Goal: Transaction & Acquisition: Purchase product/service

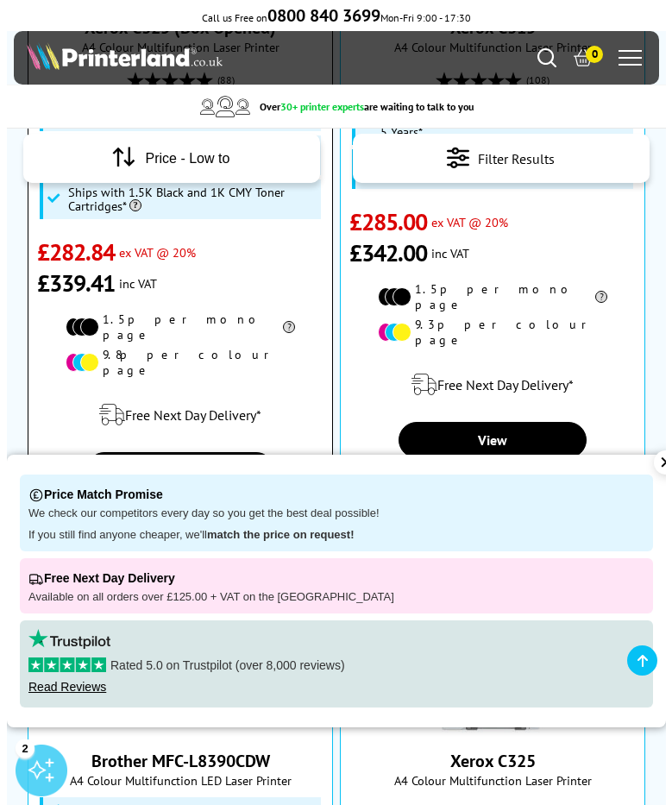
scroll to position [423, 0]
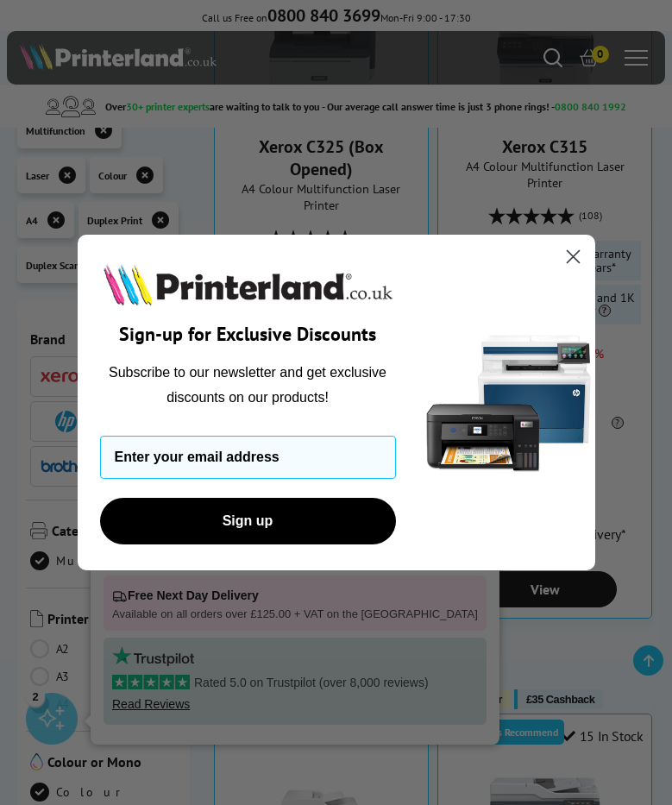
click at [570, 255] on circle "Close dialog" at bounding box center [572, 256] width 28 height 28
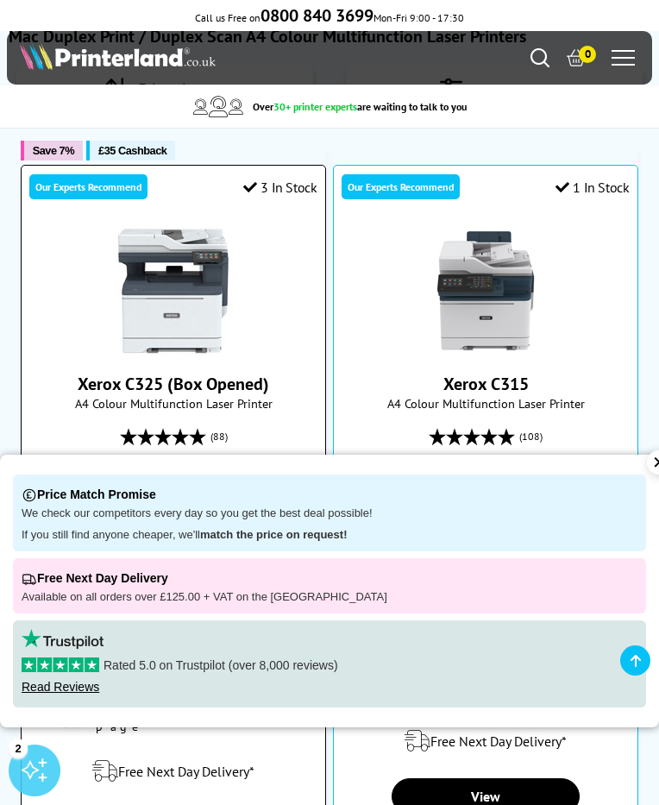
scroll to position [128, 0]
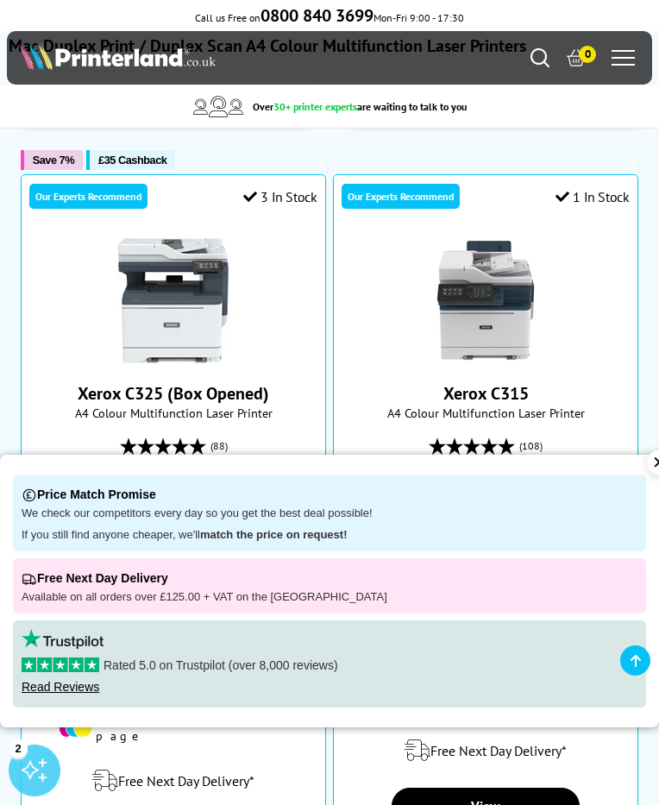
click at [647, 468] on div "✕" at bounding box center [659, 462] width 24 height 24
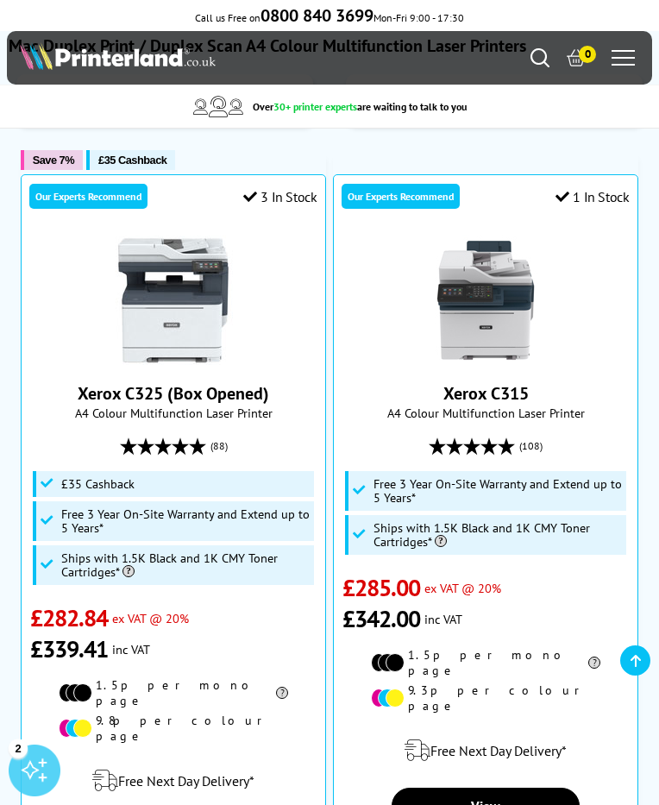
click at [0, 0] on icon at bounding box center [0, 0] width 0 height 0
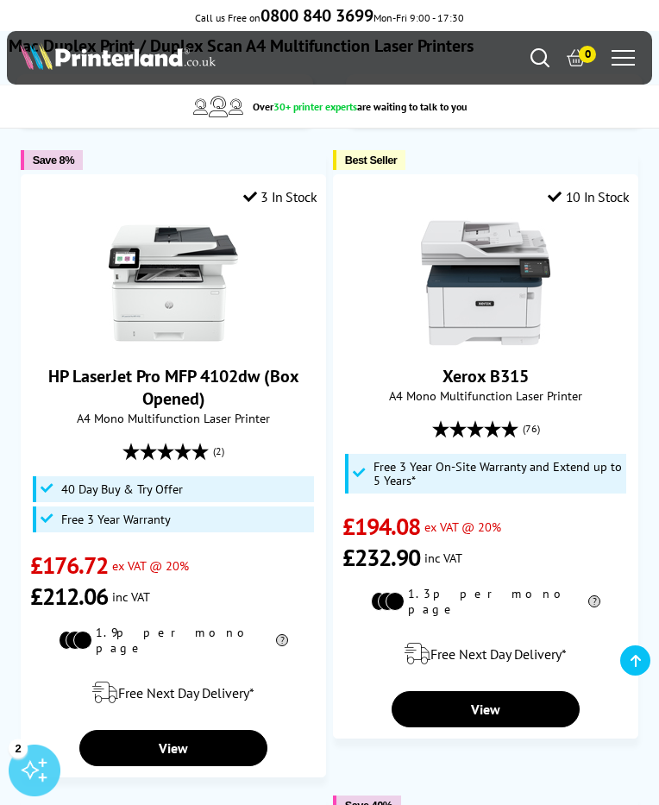
click at [0, 0] on icon at bounding box center [0, 0] width 0 height 0
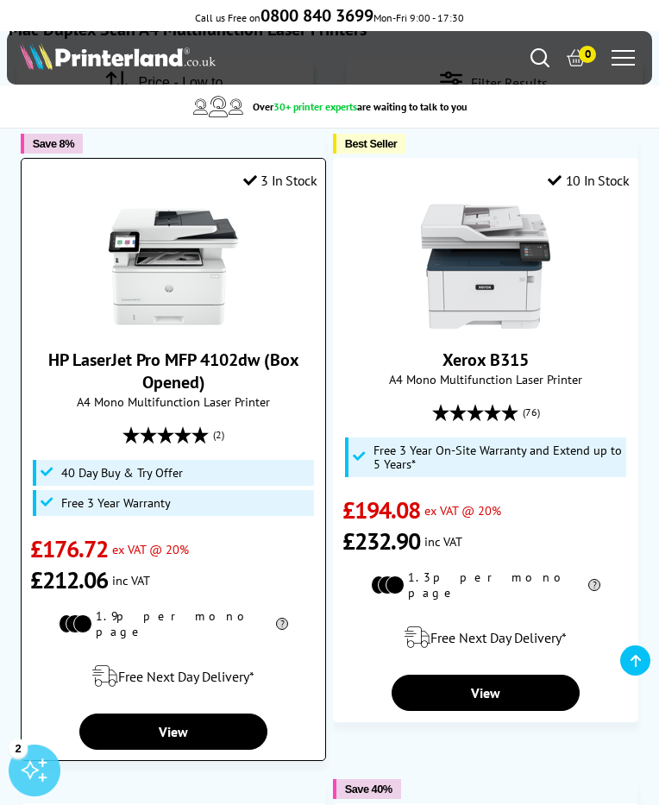
click at [299, 393] on link "HP LaserJet Pro MFP 4102dw (Box Opened)" at bounding box center [173, 370] width 251 height 45
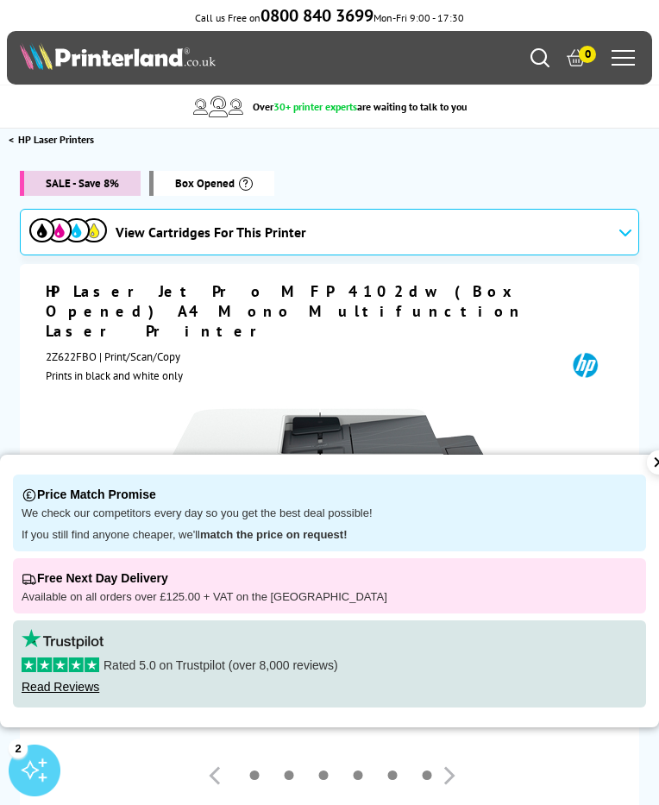
click at [647, 466] on div "✕" at bounding box center [659, 462] width 24 height 24
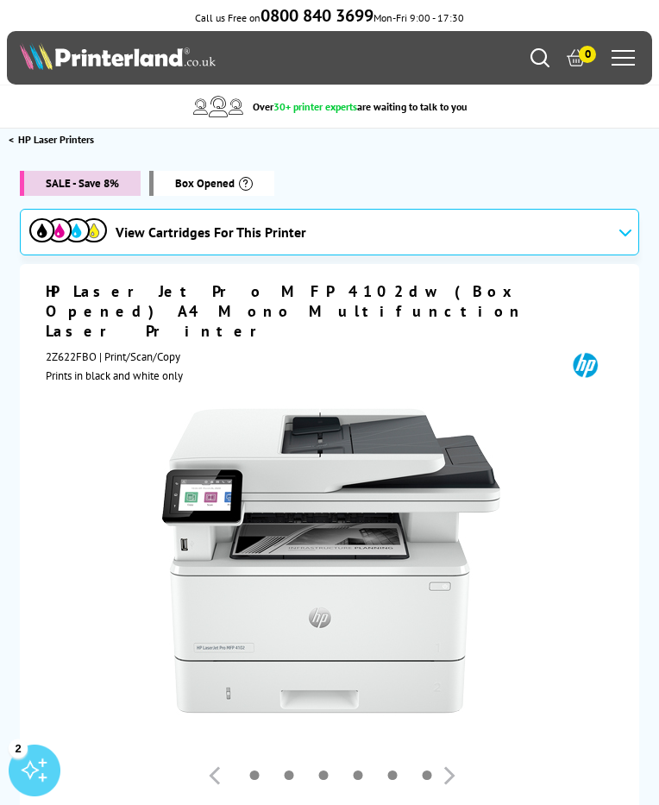
click at [618, 236] on icon at bounding box center [625, 232] width 14 height 9
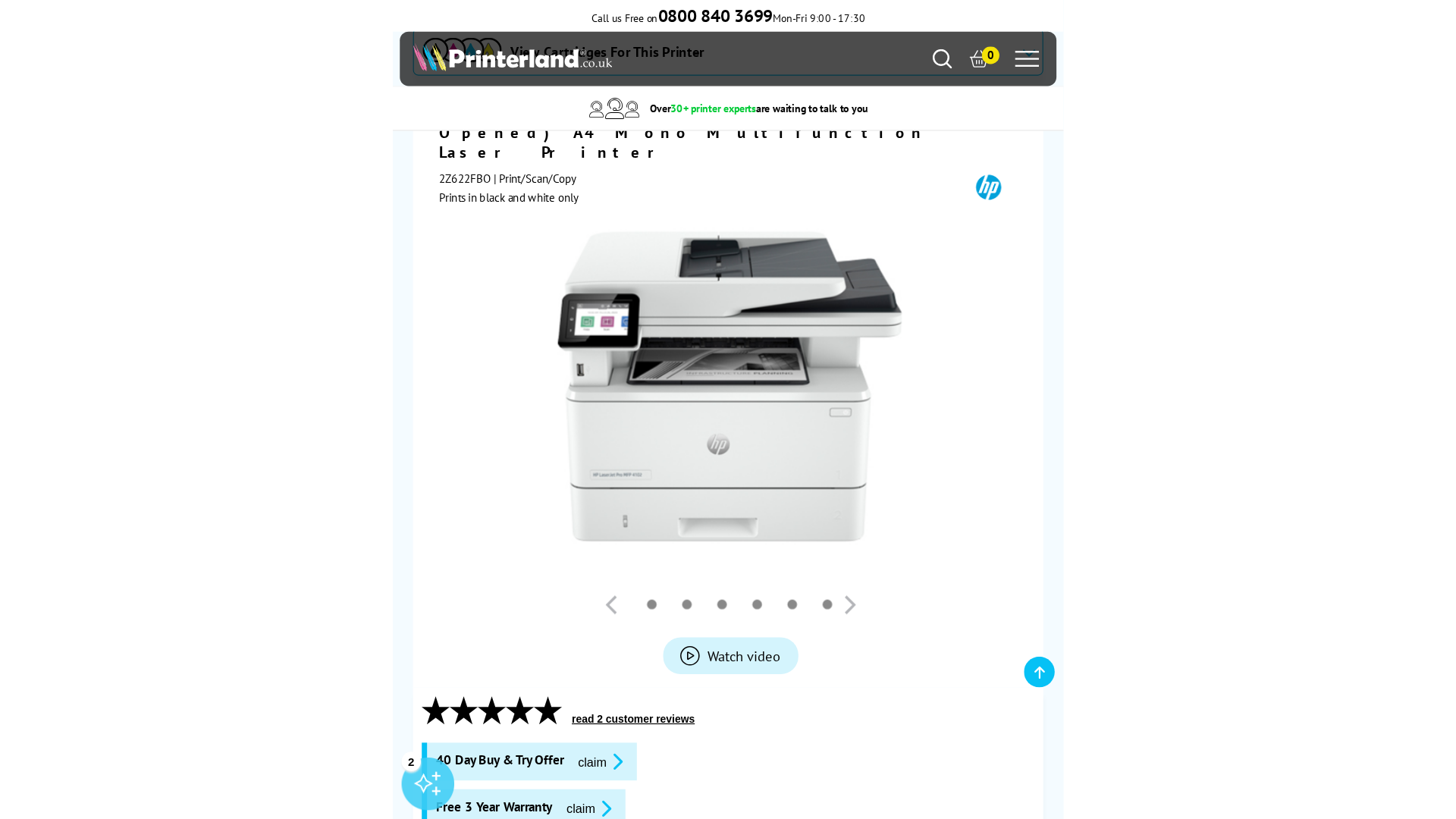
scroll to position [161, 0]
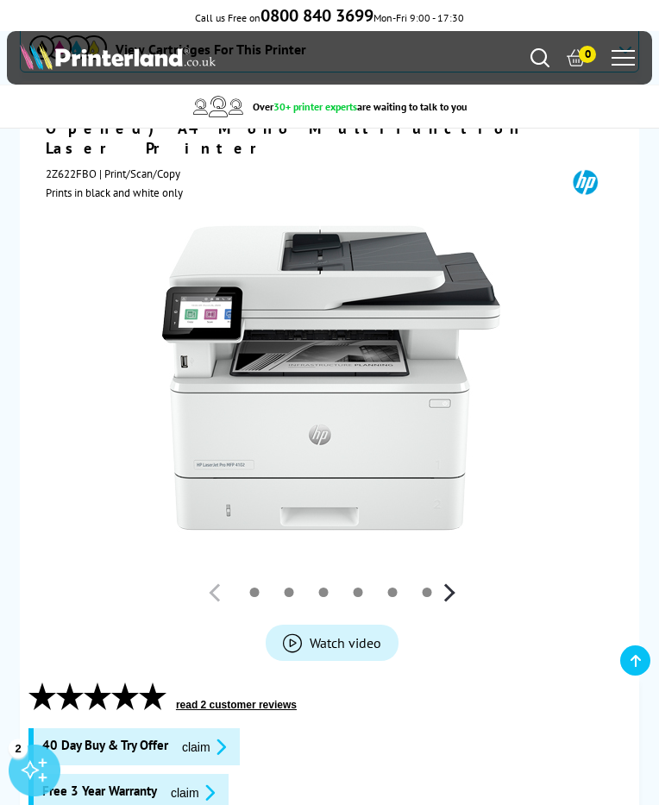
click at [436, 606] on button "button" at bounding box center [449, 593] width 26 height 26
click at [203, 606] on button "button" at bounding box center [216, 593] width 26 height 26
click at [216, 597] on link at bounding box center [220, 591] width 9 height 9
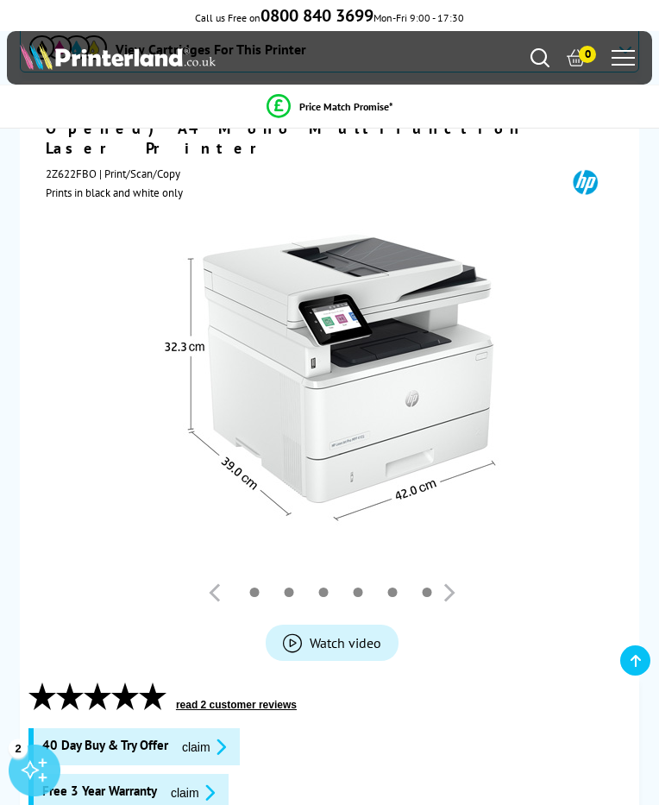
click at [250, 597] on link at bounding box center [254, 591] width 9 height 9
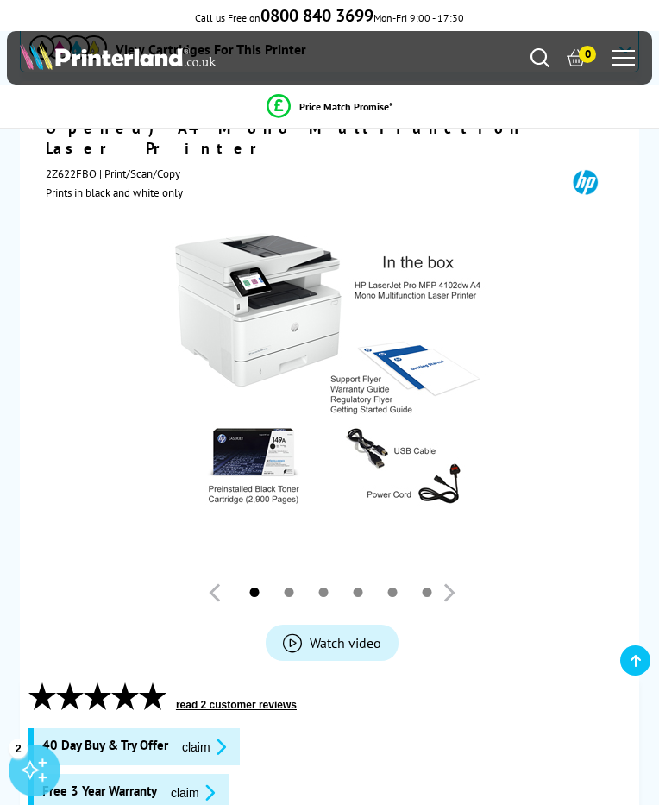
click at [285, 597] on link at bounding box center [289, 591] width 9 height 9
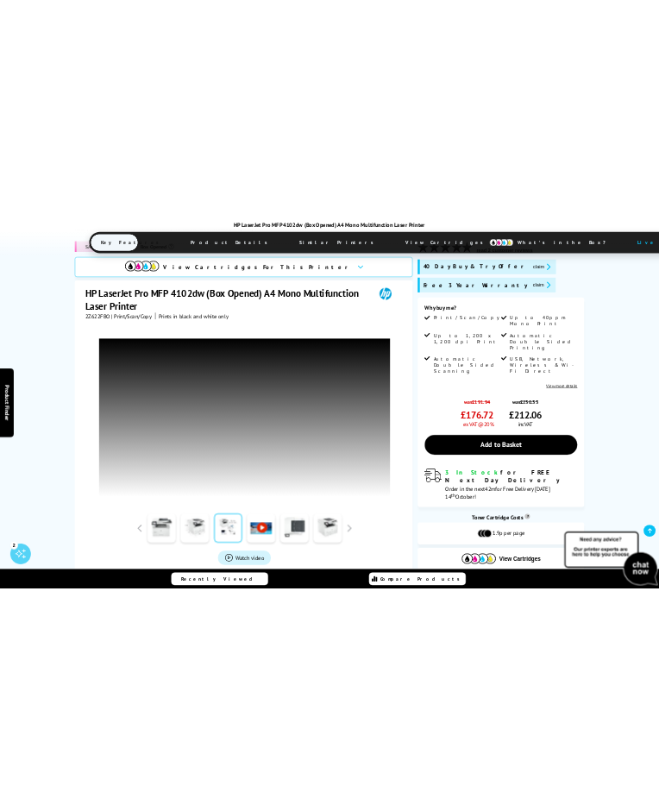
scroll to position [185, 0]
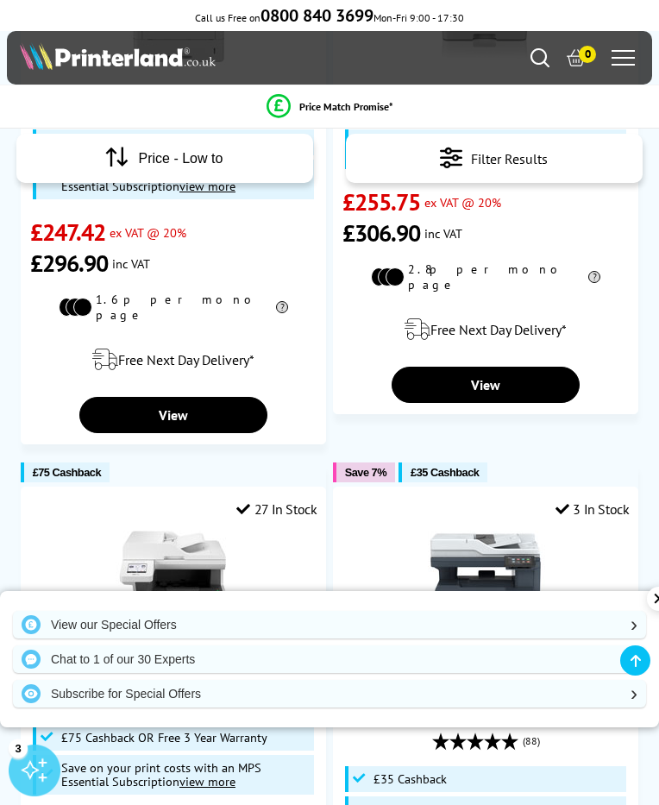
scroll to position [2087, 0]
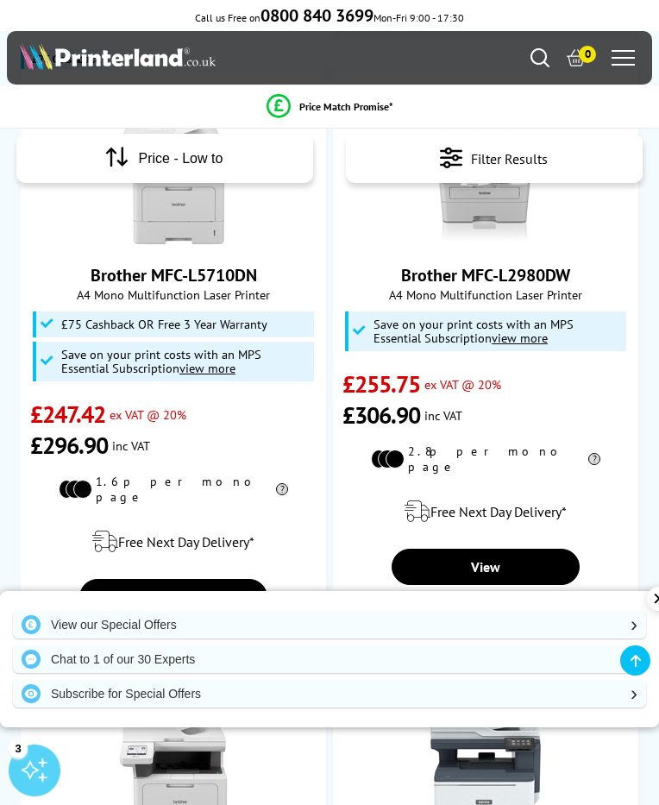
click at [0, 0] on icon at bounding box center [0, 0] width 0 height 0
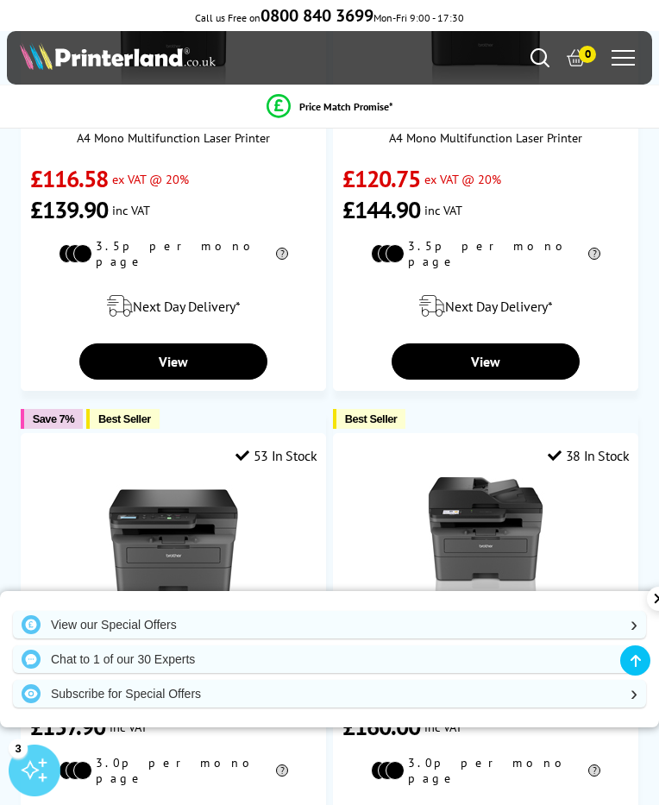
click at [0, 0] on icon at bounding box center [0, 0] width 0 height 0
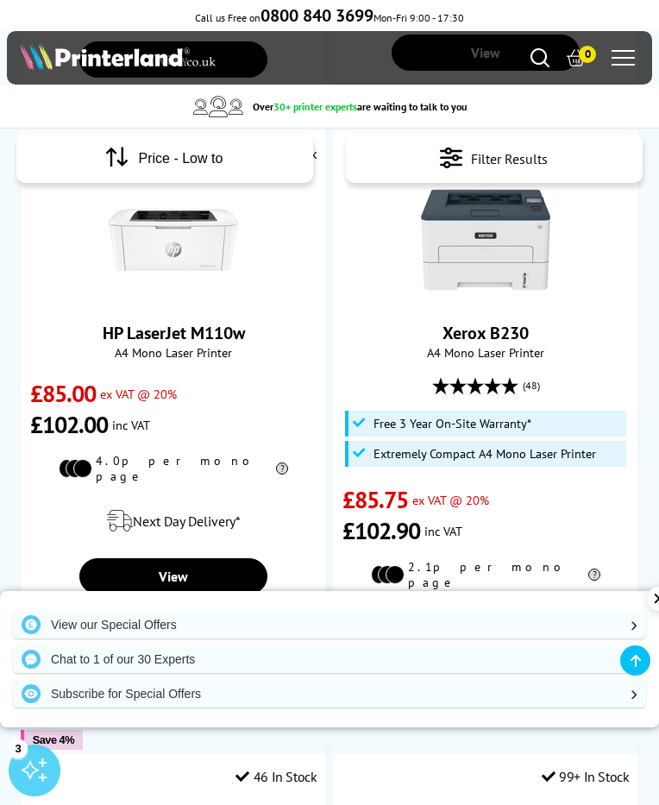
scroll to position [1222, 0]
